Goal: Go to known website: Access a specific website the user already knows

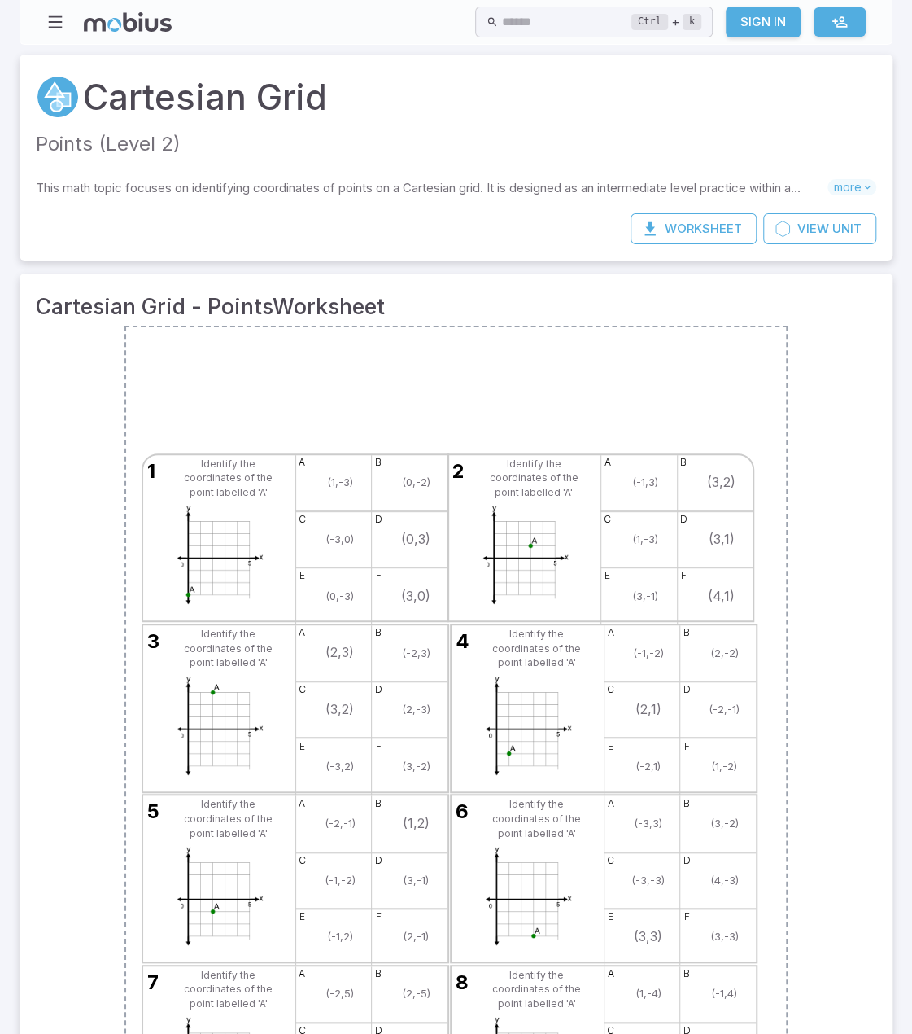
click at [123, 12] on icon at bounding box center [128, 22] width 88 height 20
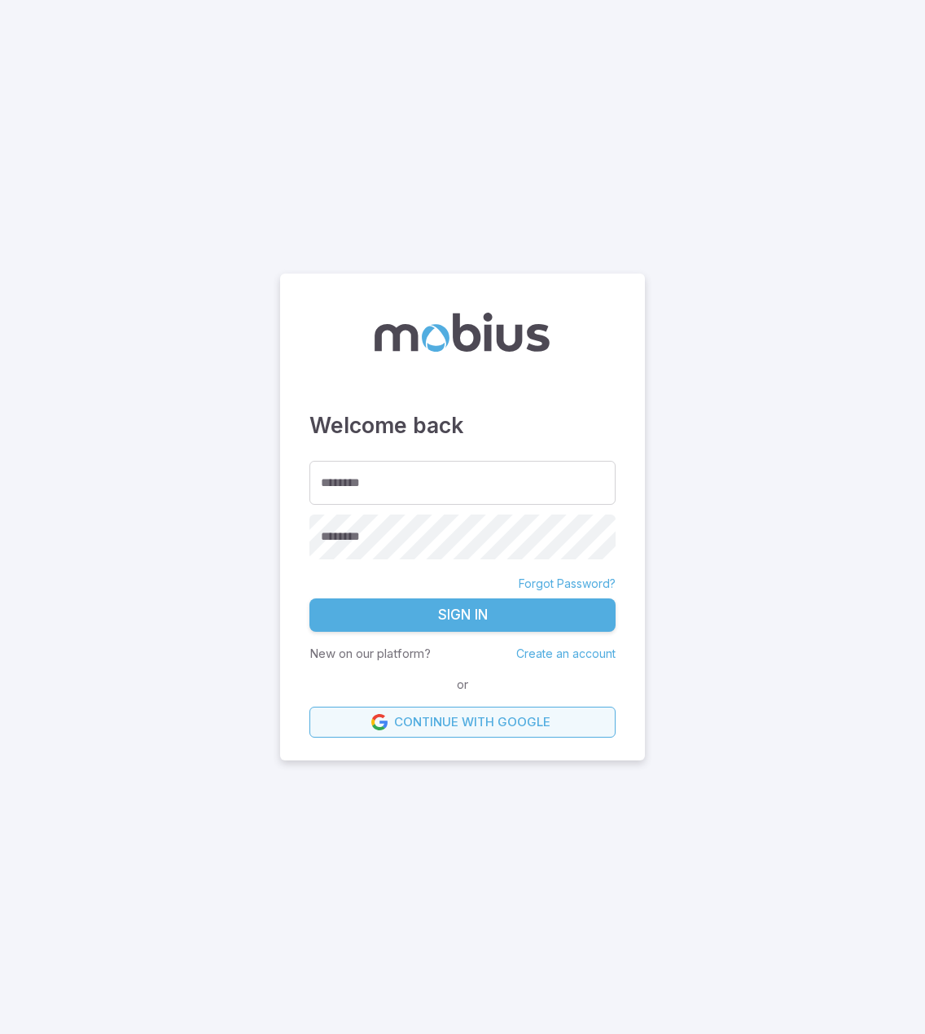
click at [463, 722] on link "Continue with Google" at bounding box center [462, 721] width 306 height 31
